Goal: Task Accomplishment & Management: Use online tool/utility

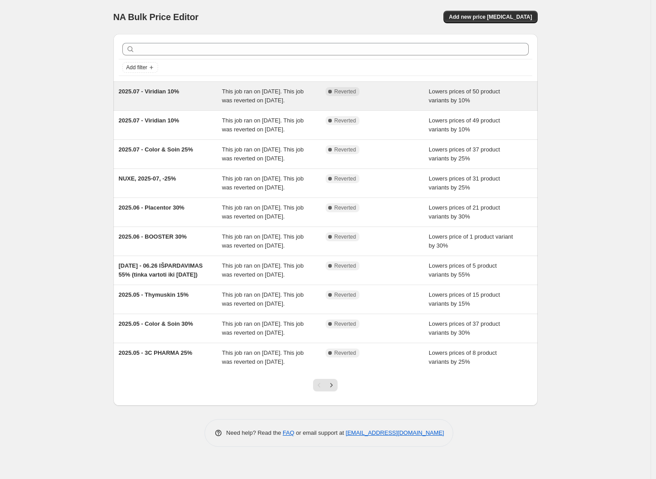
click at [257, 96] on span "This job ran on [DATE]. This job was reverted on [DATE]." at bounding box center [263, 96] width 82 height 16
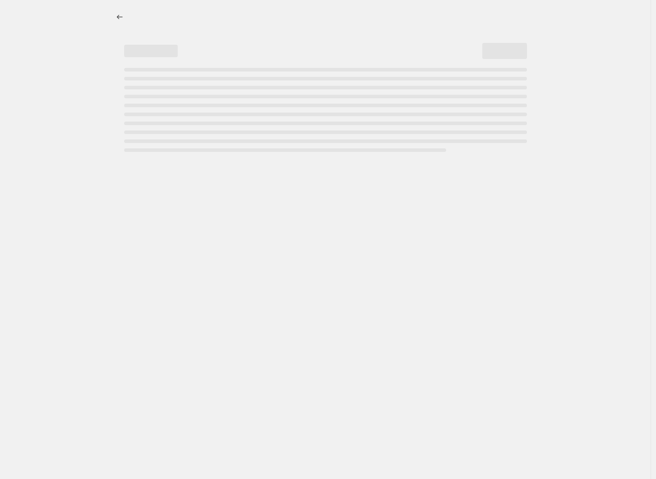
select select "percentage"
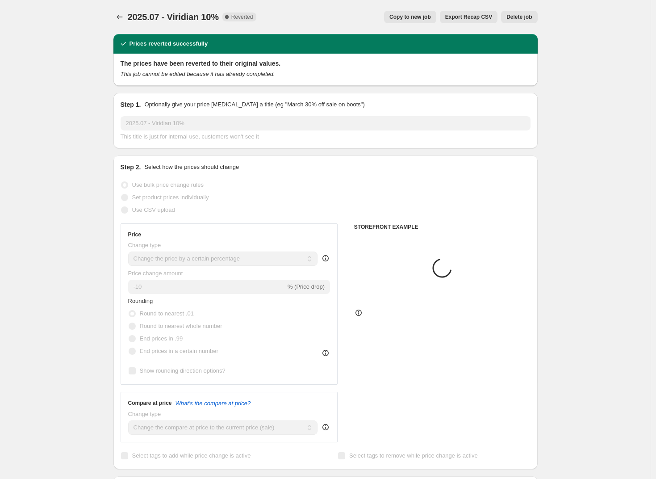
select select "vendor"
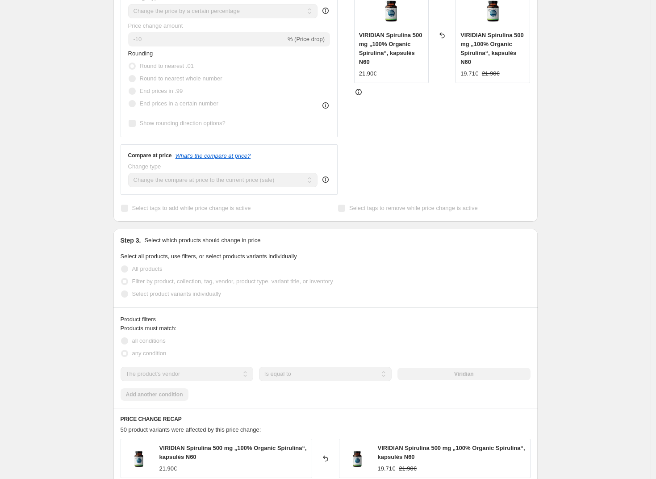
scroll to position [437, 0]
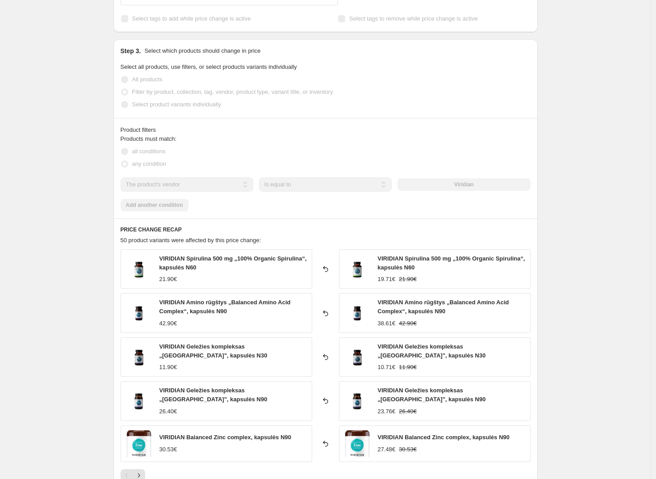
drag, startPoint x: 490, startPoint y: 184, endPoint x: 440, endPoint y: 186, distance: 50.1
click at [440, 186] on div "Viridian" at bounding box center [463, 184] width 133 height 13
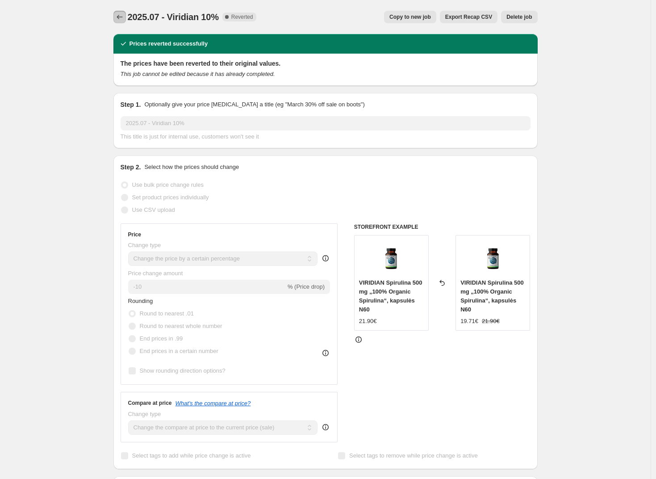
click at [124, 18] on icon "Price change jobs" at bounding box center [119, 17] width 9 height 9
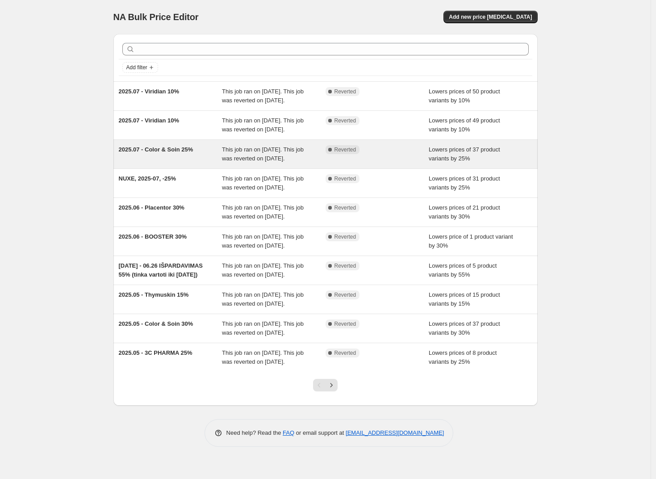
click at [270, 162] on span "This job ran on [DATE]. This job was reverted on [DATE]." at bounding box center [263, 154] width 82 height 16
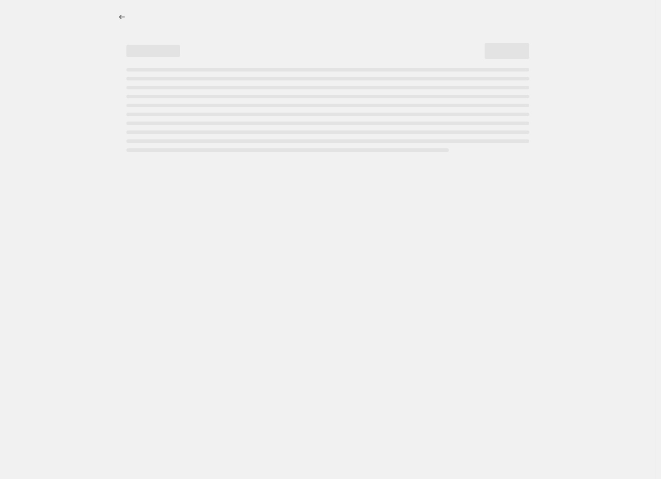
select select "percentage"
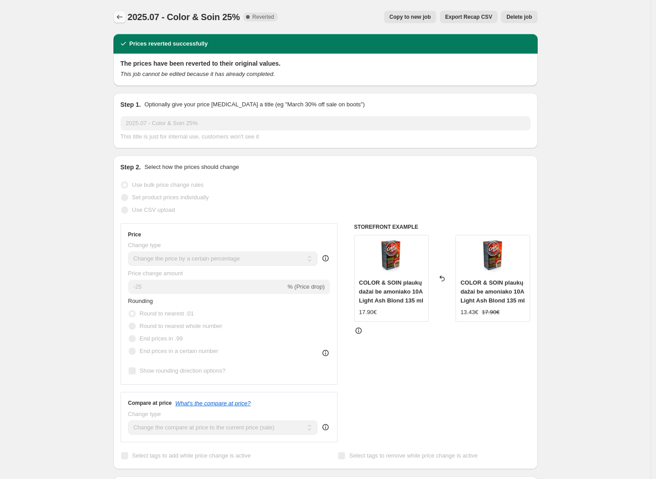
click at [124, 21] on button "Price change jobs" at bounding box center [119, 17] width 13 height 13
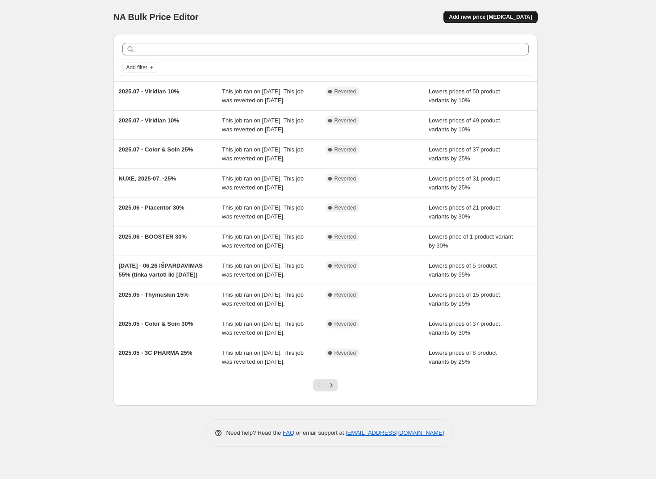
click at [520, 13] on button "Add new price [MEDICAL_DATA]" at bounding box center [490, 17] width 94 height 13
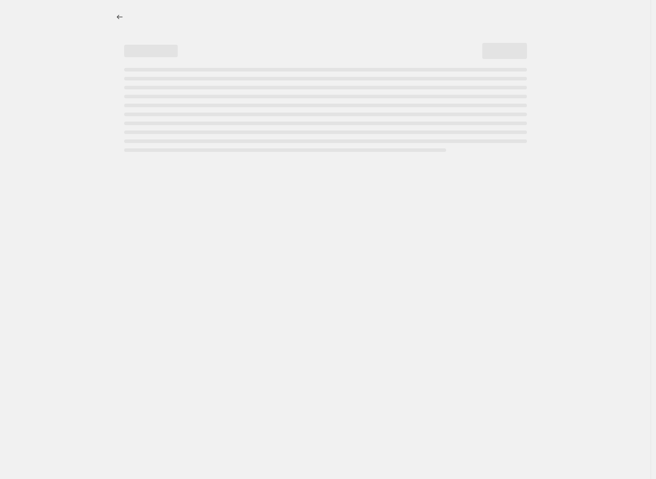
select select "percentage"
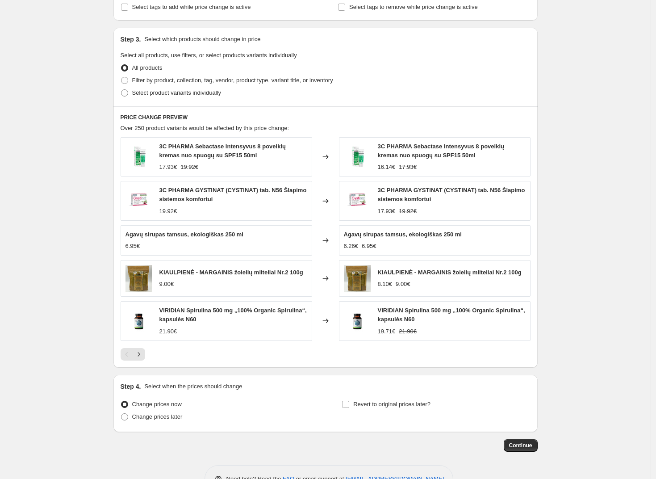
scroll to position [417, 0]
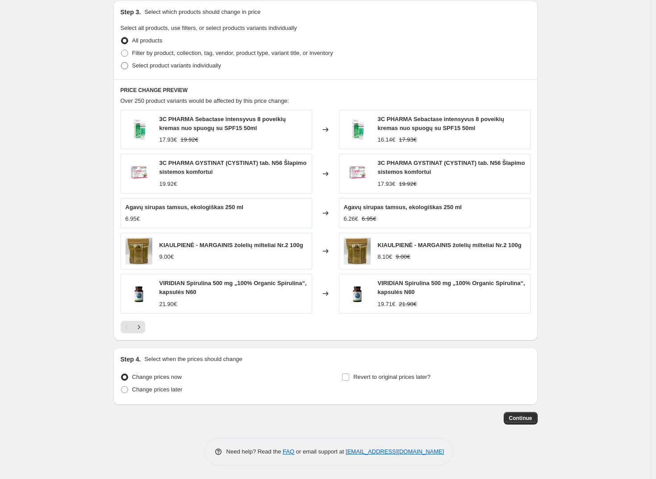
click at [138, 65] on span "Select product variants individually" at bounding box center [176, 65] width 89 height 7
click at [121, 63] on input "Select product variants individually" at bounding box center [121, 62] width 0 height 0
radio input "true"
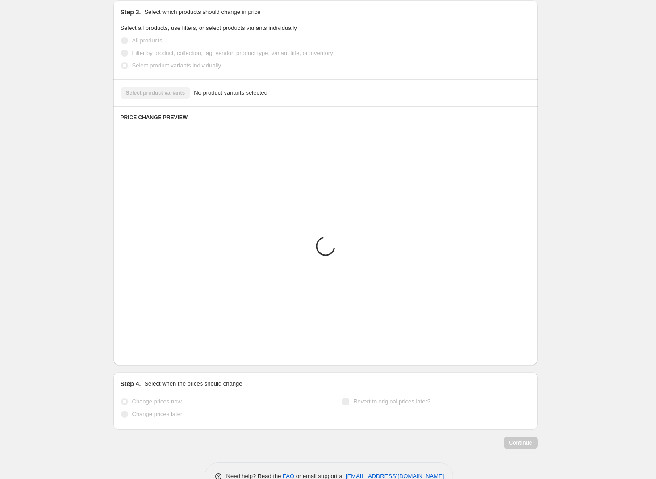
scroll to position [216, 0]
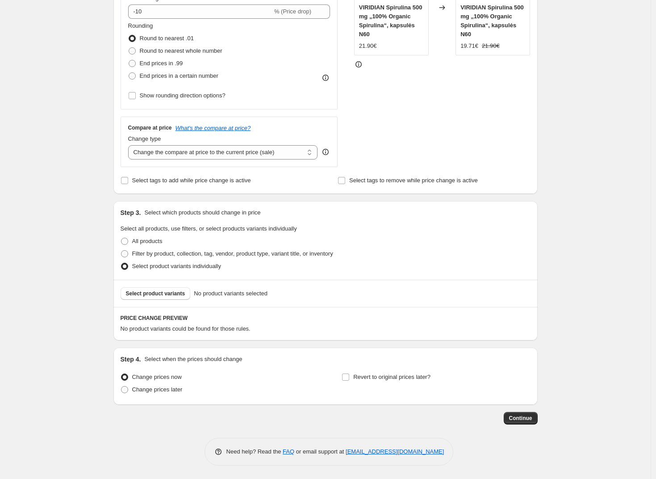
click at [171, 302] on div "Select product variants No product variants selected" at bounding box center [325, 293] width 424 height 27
click at [172, 297] on button "Select product variants" at bounding box center [156, 293] width 70 height 13
click at [191, 297] on button "Select product variants" at bounding box center [156, 293] width 70 height 13
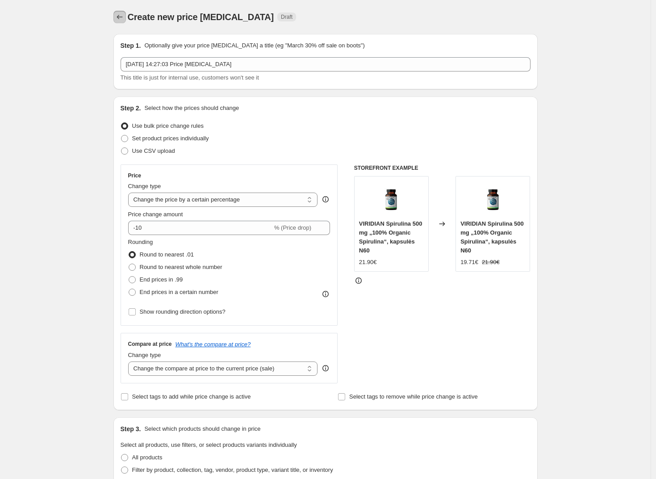
click at [124, 16] on icon "Price change jobs" at bounding box center [119, 17] width 9 height 9
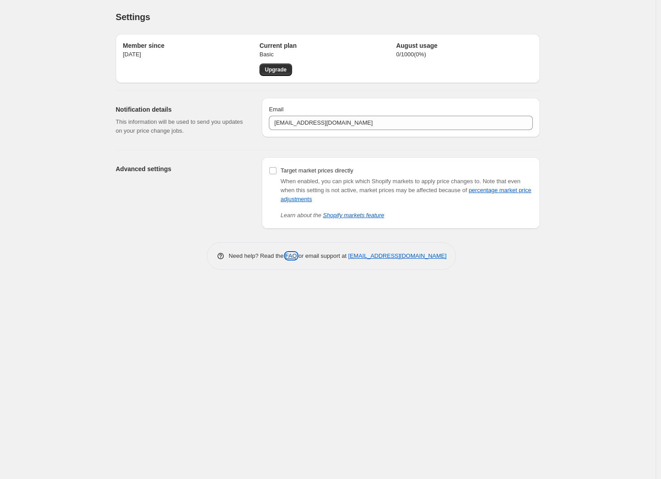
click at [292, 255] on link "FAQ" at bounding box center [291, 255] width 12 height 7
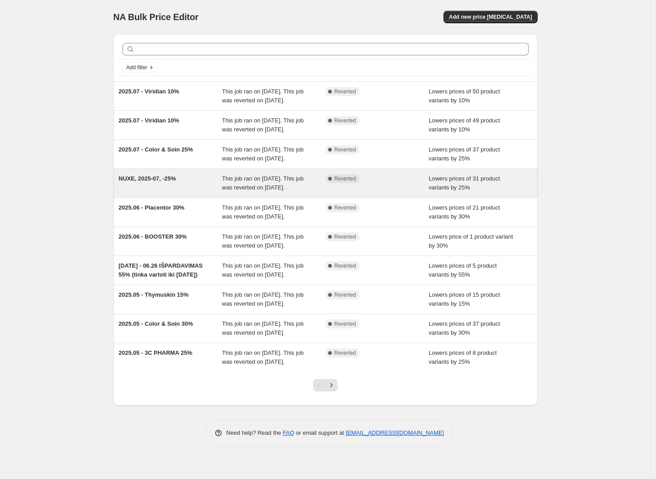
click at [181, 192] on div "NUXE, 2025-07, -25%" at bounding box center [171, 183] width 104 height 18
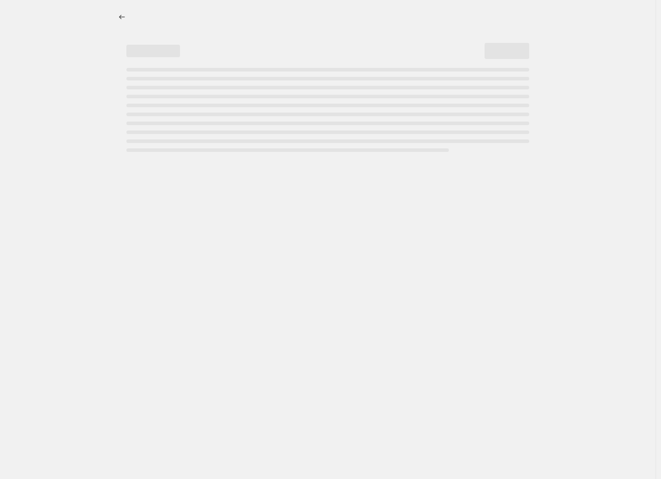
select select "percentage"
select select "vendor"
select select "product_status"
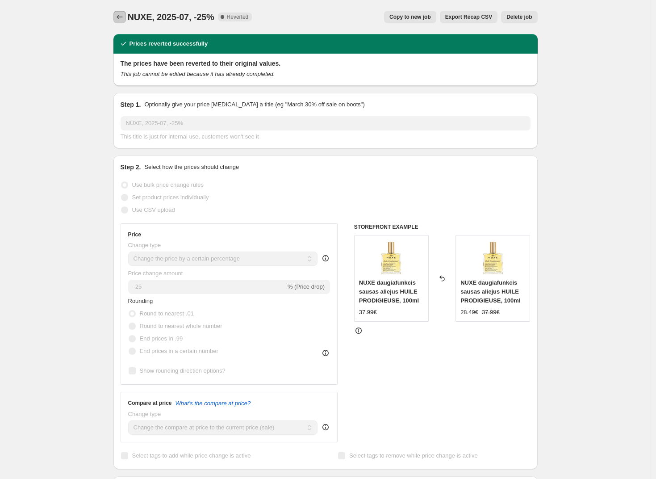
click at [121, 13] on icon "Price change jobs" at bounding box center [119, 17] width 9 height 9
